Goal: Transaction & Acquisition: Purchase product/service

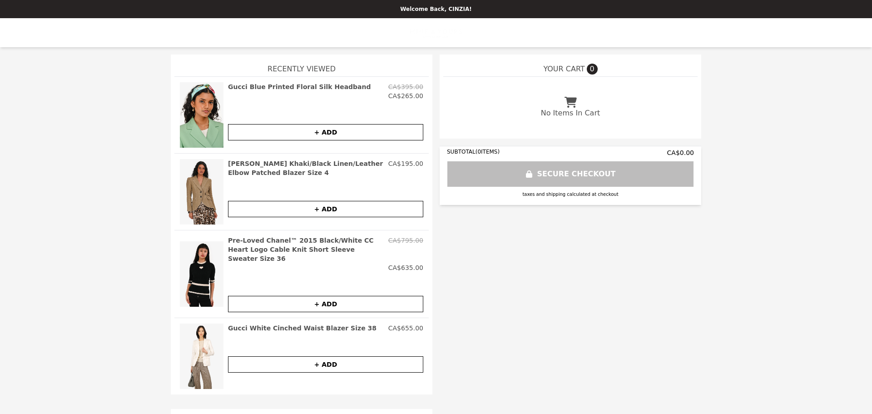
click at [193, 334] on img at bounding box center [202, 355] width 44 height 65
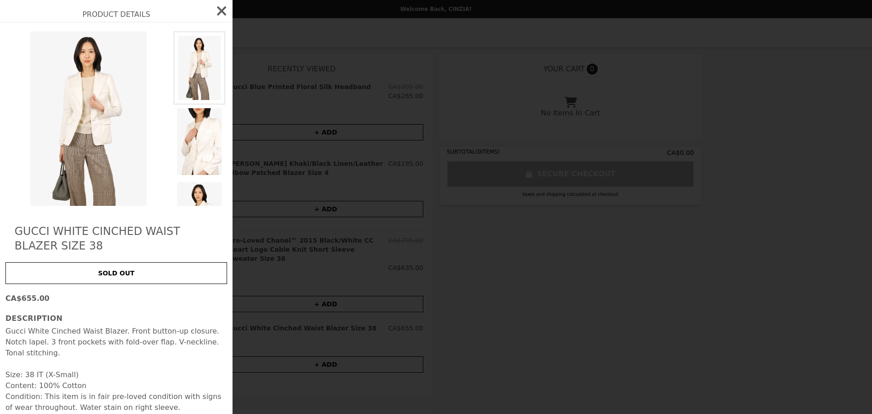
click at [218, 10] on icon "button" at bounding box center [221, 11] width 15 height 15
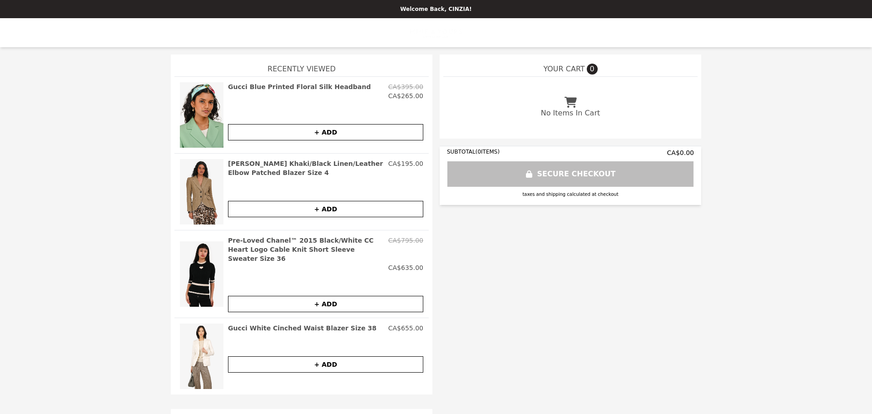
click at [438, 14] on div "Welcome Back, CINZIA!" at bounding box center [436, 9] width 872 height 18
